Goal: Information Seeking & Learning: Learn about a topic

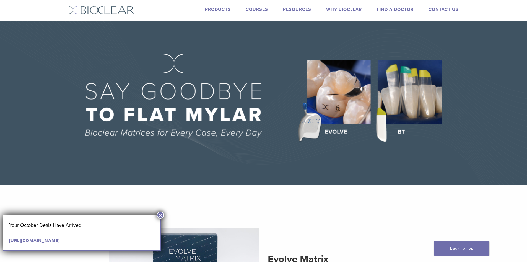
scroll to position [28, 0]
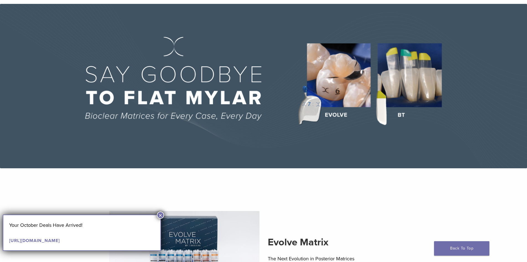
click at [159, 215] on button "×" at bounding box center [160, 214] width 7 height 7
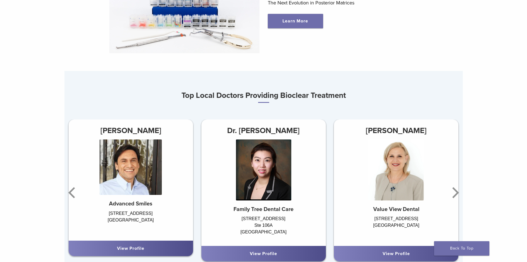
scroll to position [277, 0]
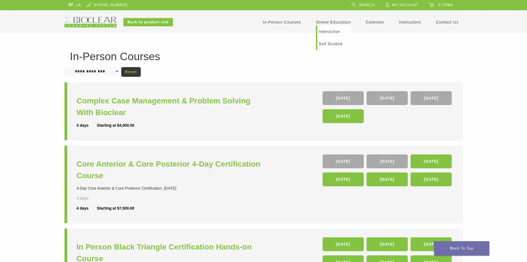
click at [329, 32] on link "Interactive" at bounding box center [335, 31] width 34 height 12
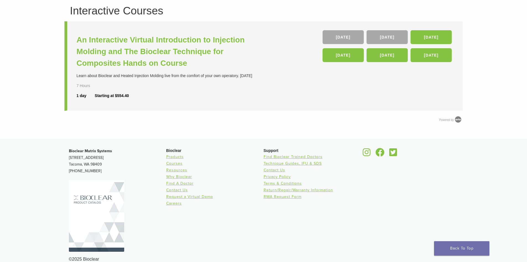
scroll to position [55, 0]
